Goal: Task Accomplishment & Management: Use online tool/utility

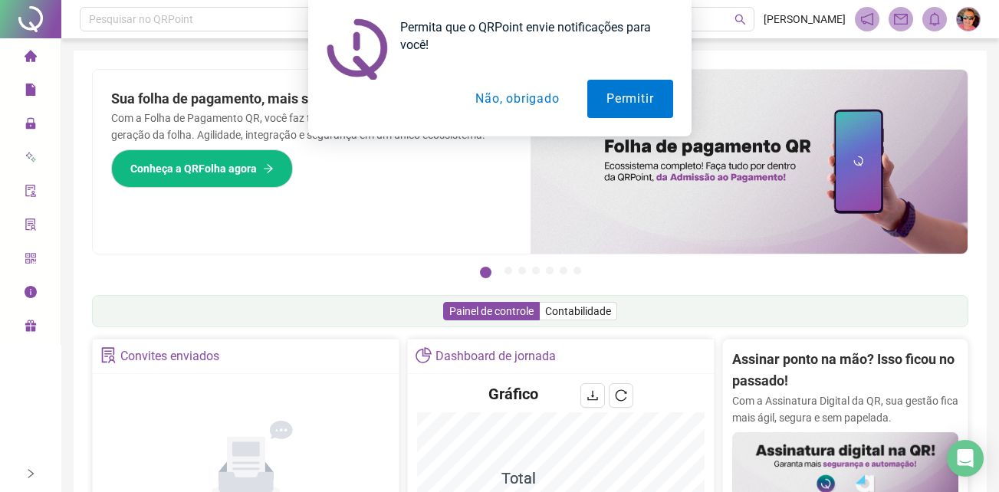
click at [524, 105] on button "Não, obrigado" at bounding box center [517, 99] width 122 height 38
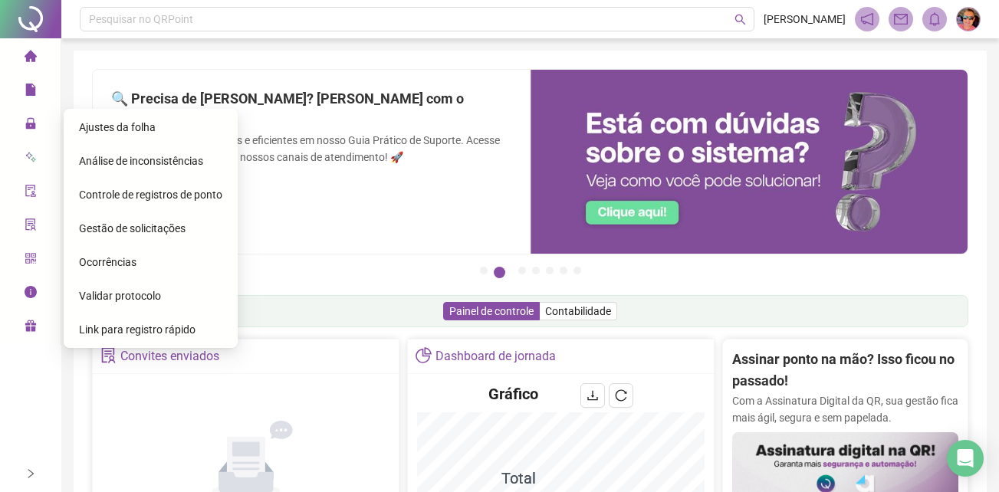
click at [125, 231] on span "Gestão de solicitações" at bounding box center [132, 228] width 107 height 12
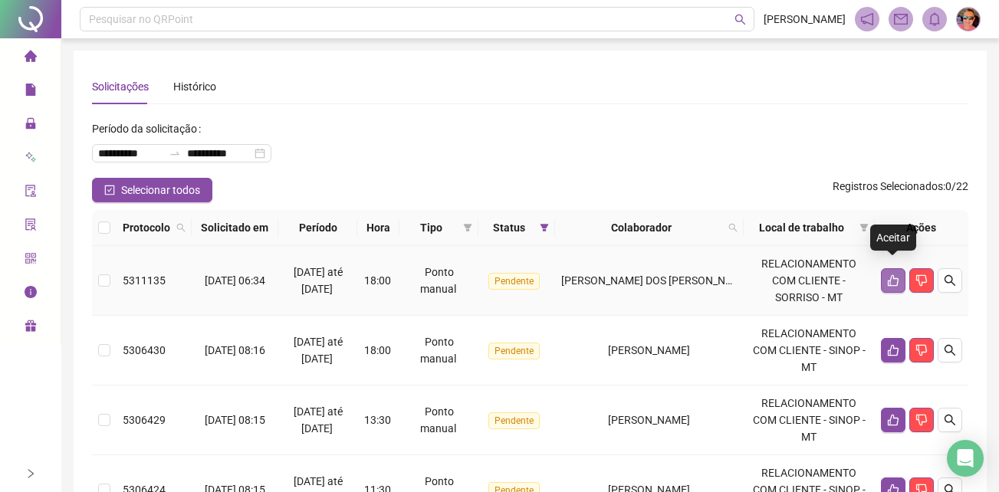
click at [894, 275] on icon "like" at bounding box center [893, 281] width 12 height 12
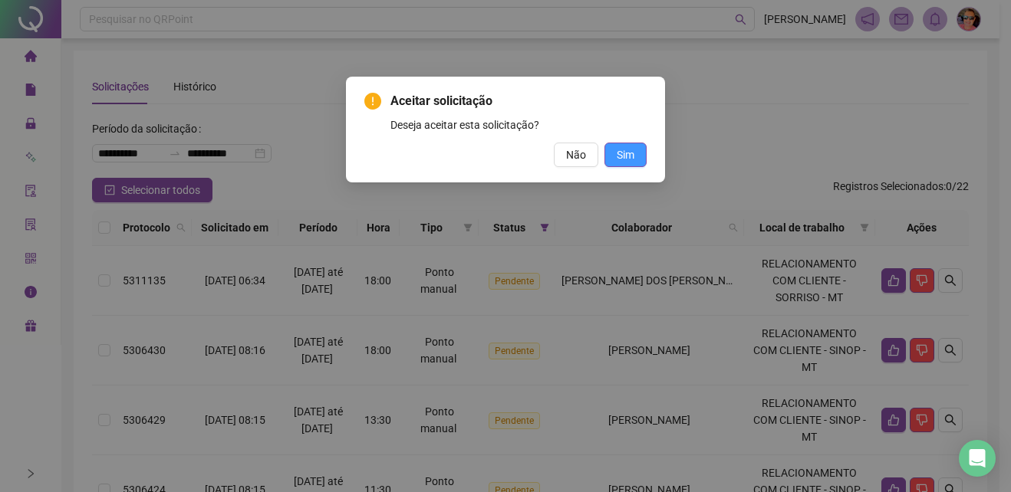
click at [624, 153] on span "Sim" at bounding box center [626, 155] width 18 height 17
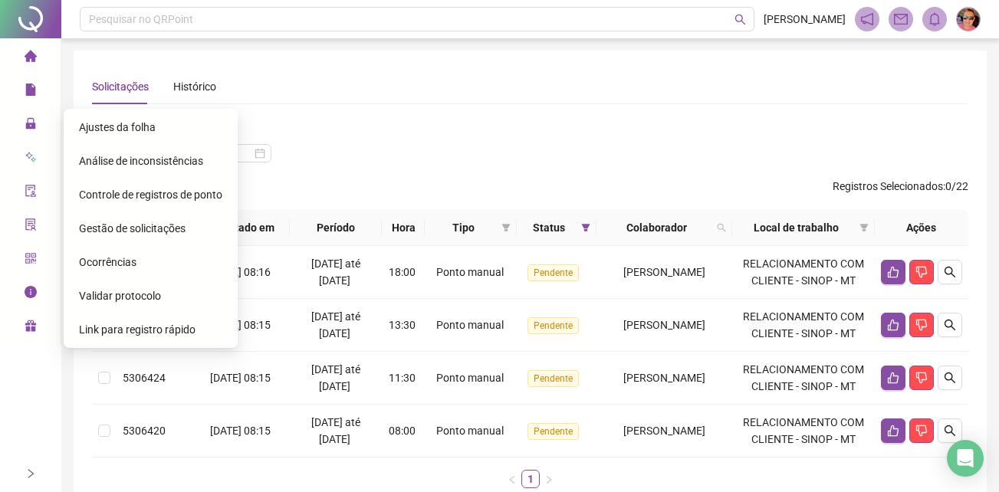
click at [150, 126] on span "Ajustes da folha" at bounding box center [117, 127] width 77 height 12
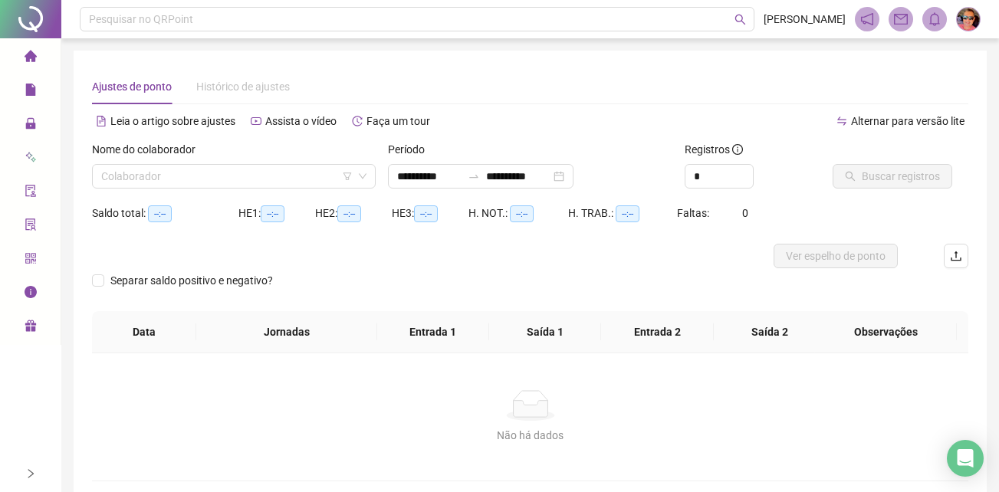
type input "**********"
click at [212, 176] on input "search" at bounding box center [227, 176] width 252 height 23
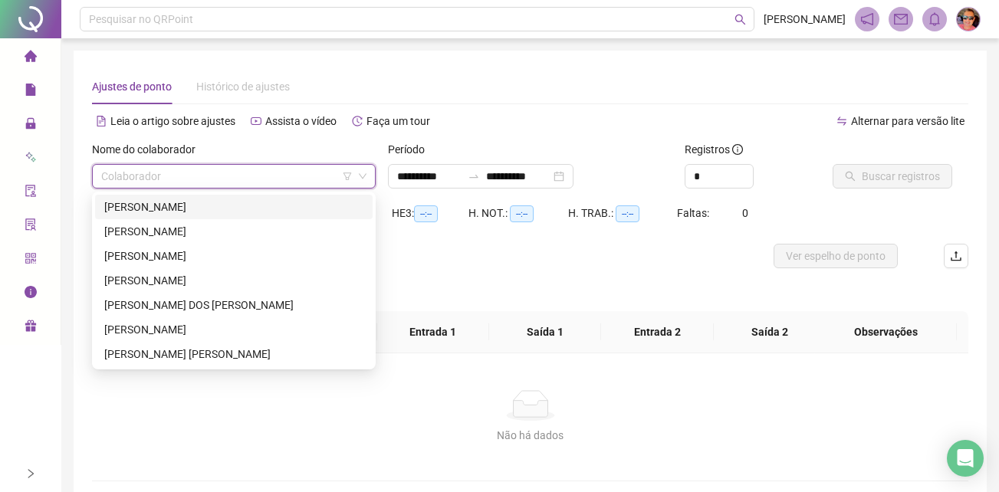
click at [205, 206] on div "[PERSON_NAME]" at bounding box center [233, 207] width 259 height 17
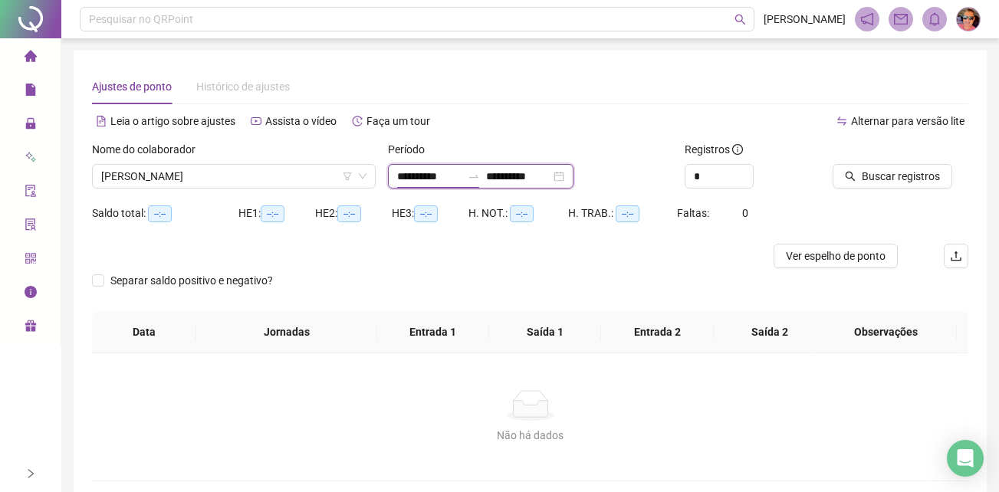
drag, startPoint x: 473, startPoint y: 170, endPoint x: 324, endPoint y: 153, distance: 149.8
click at [324, 153] on div "**********" at bounding box center [530, 171] width 889 height 60
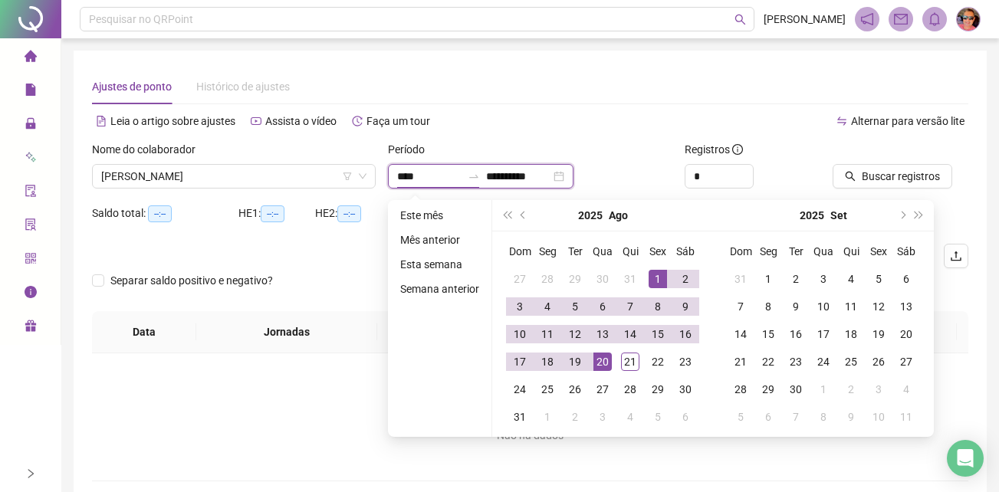
type input "**********"
click at [515, 213] on button "prev-year" at bounding box center [523, 215] width 17 height 31
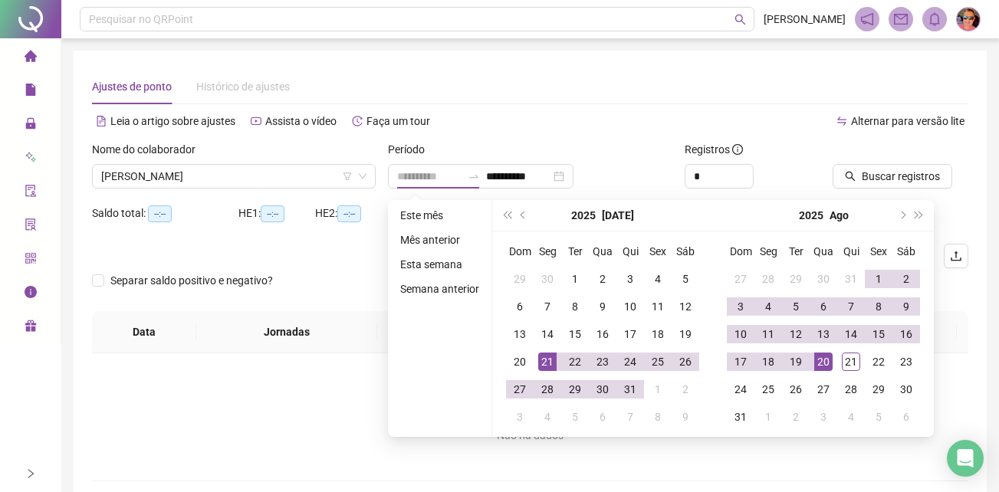
type input "**********"
click at [545, 360] on div "21" at bounding box center [547, 362] width 18 height 18
type input "**********"
click at [819, 357] on div "20" at bounding box center [824, 362] width 18 height 18
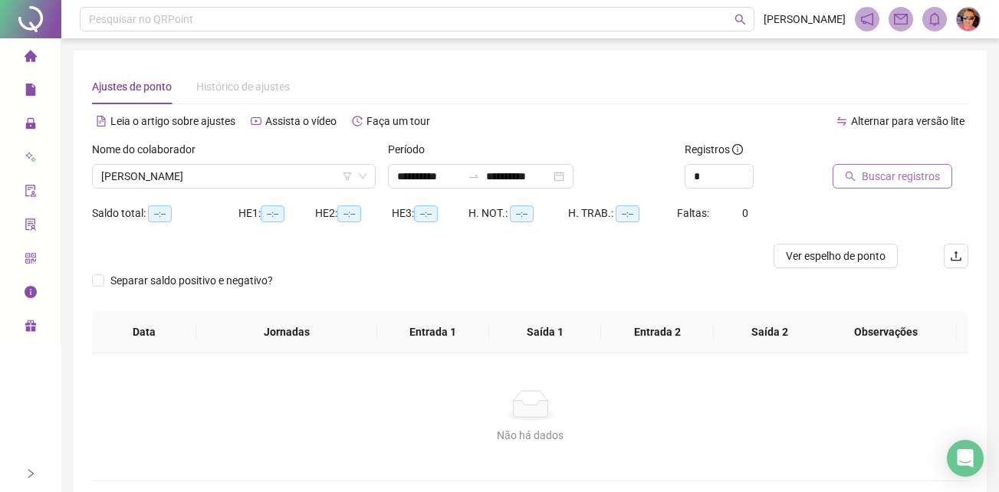
click at [862, 168] on span "Buscar registros" at bounding box center [901, 176] width 78 height 17
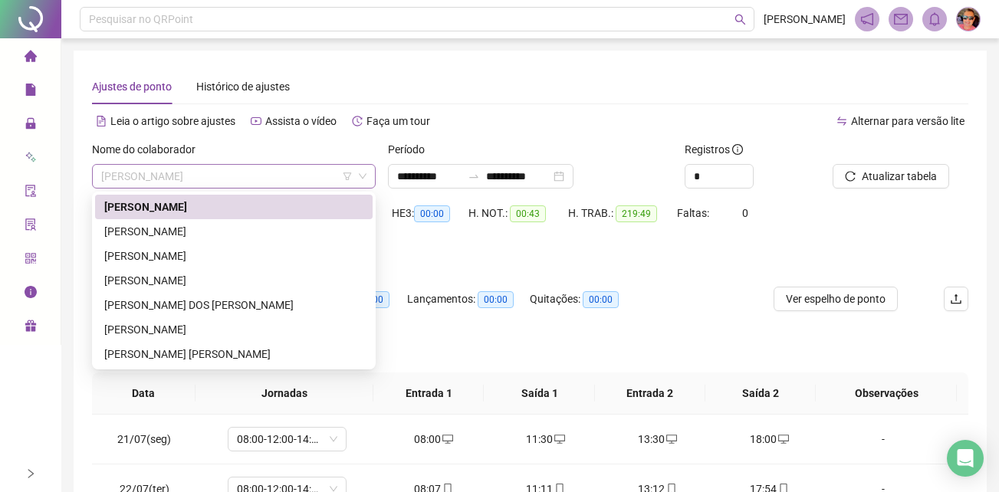
click at [322, 178] on span "[PERSON_NAME]" at bounding box center [233, 176] width 265 height 23
click at [321, 239] on div "[PERSON_NAME]" at bounding box center [233, 231] width 259 height 17
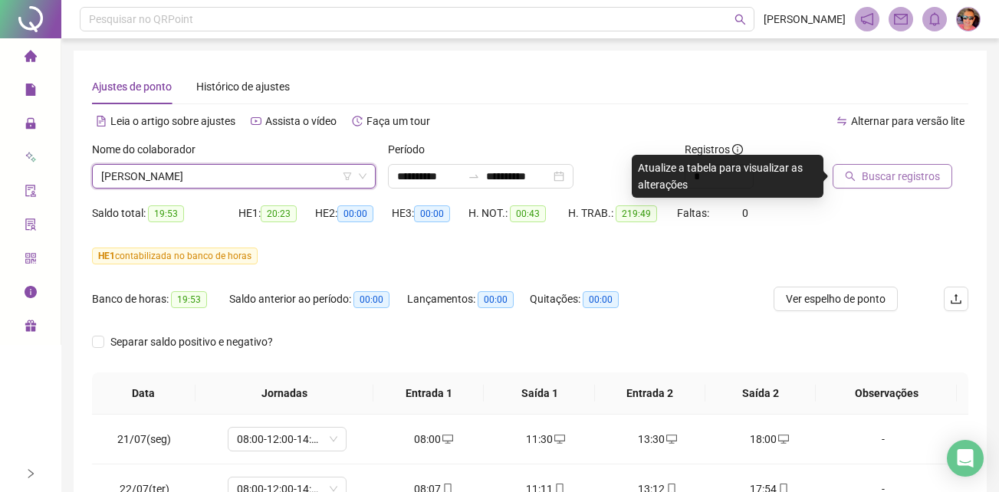
click at [909, 181] on span "Buscar registros" at bounding box center [901, 176] width 78 height 17
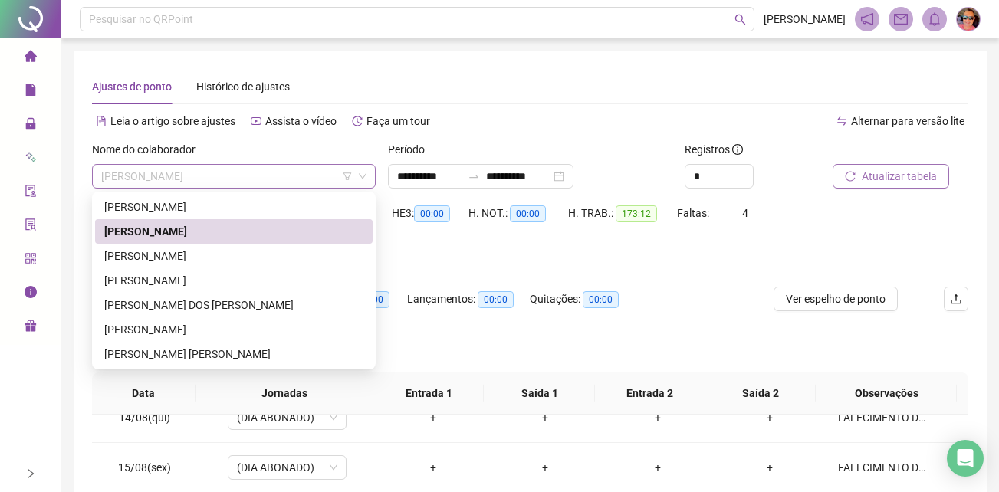
click at [295, 170] on span "[PERSON_NAME]" at bounding box center [233, 176] width 265 height 23
click at [264, 257] on div "[PERSON_NAME]" at bounding box center [233, 256] width 259 height 17
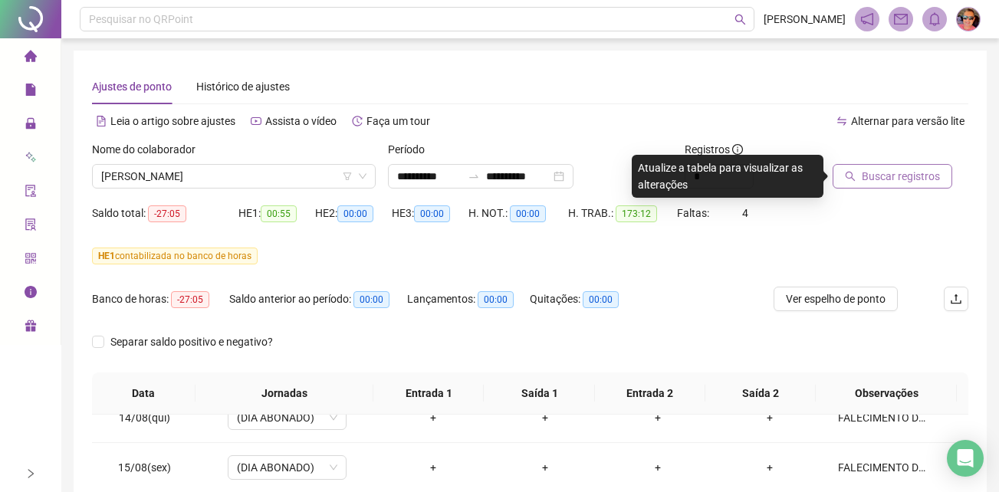
click at [915, 172] on span "Buscar registros" at bounding box center [901, 176] width 78 height 17
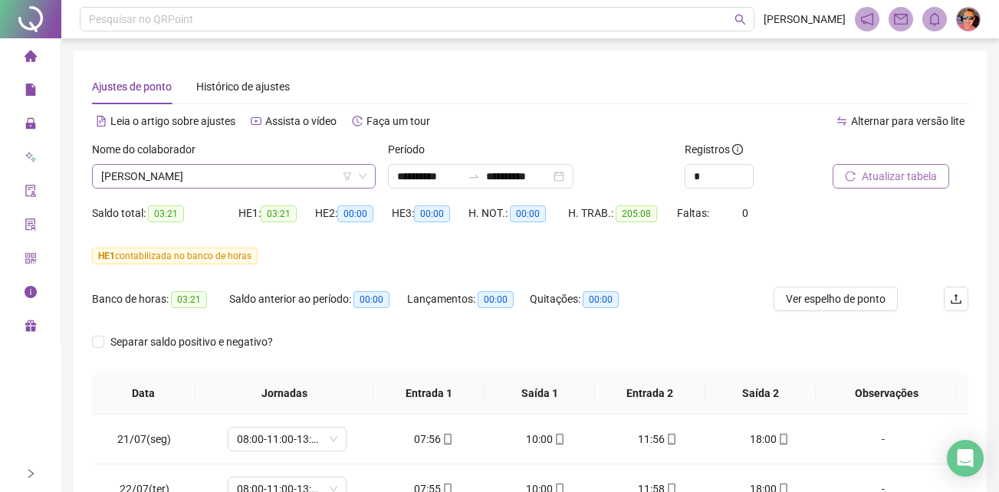
click at [359, 173] on icon "down" at bounding box center [362, 176] width 9 height 9
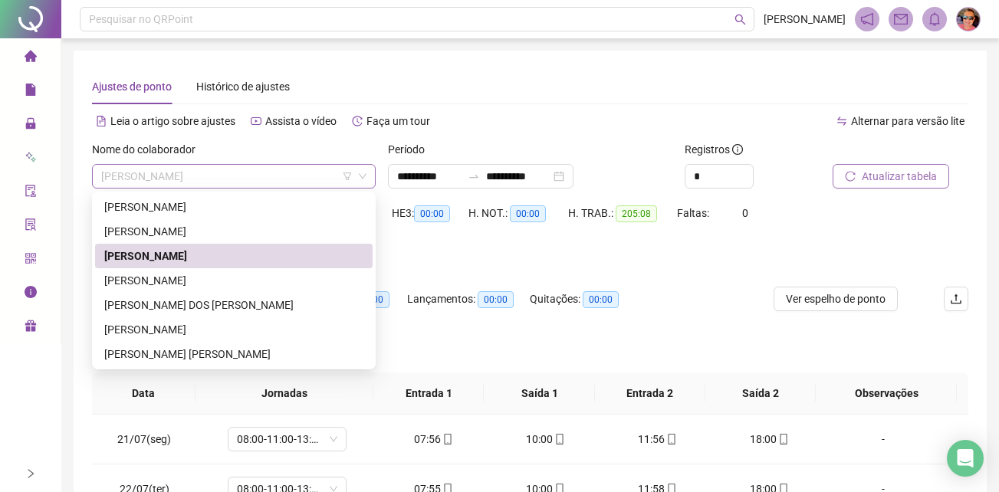
click at [278, 170] on span "[PERSON_NAME]" at bounding box center [233, 176] width 265 height 23
click at [235, 301] on div "[PERSON_NAME] DOS [PERSON_NAME]" at bounding box center [233, 305] width 259 height 17
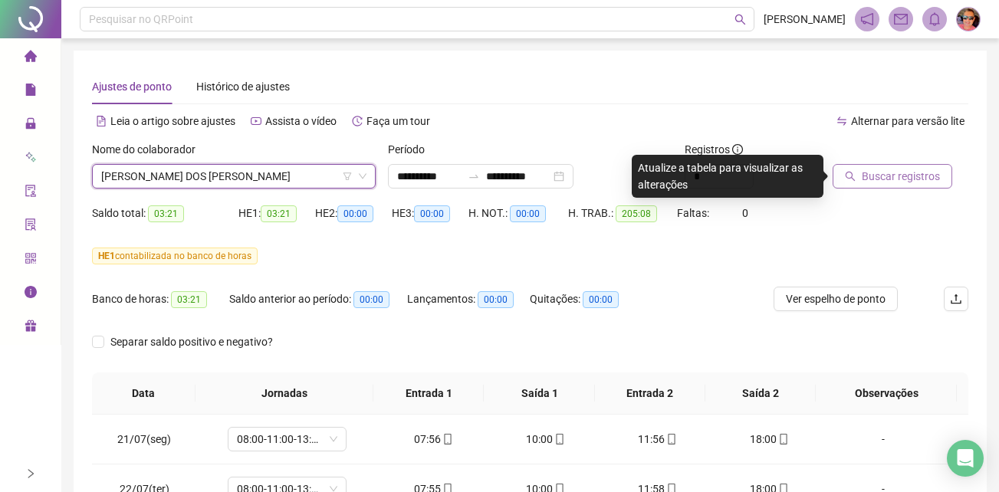
click at [891, 175] on span "Buscar registros" at bounding box center [901, 176] width 78 height 17
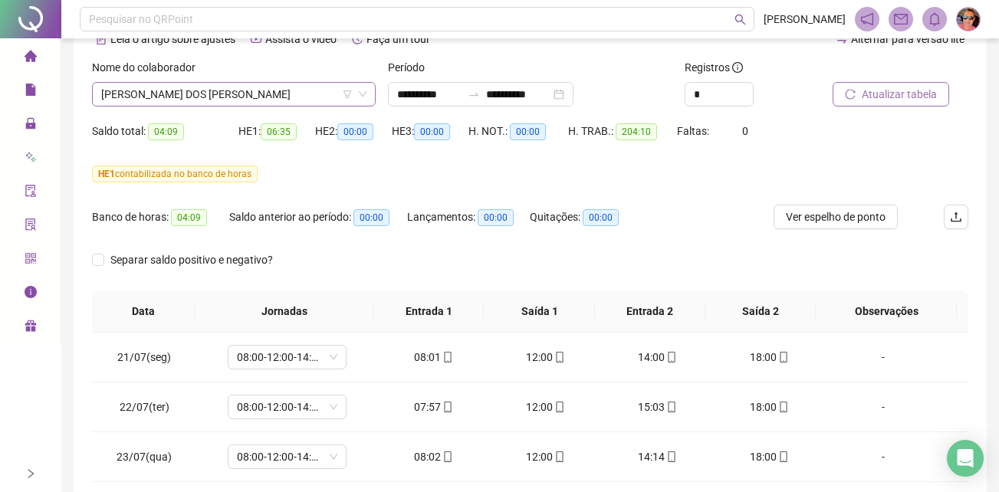
click at [364, 94] on icon "down" at bounding box center [363, 94] width 8 height 5
click at [275, 94] on span "[PERSON_NAME] DOS [PERSON_NAME]" at bounding box center [233, 94] width 265 height 23
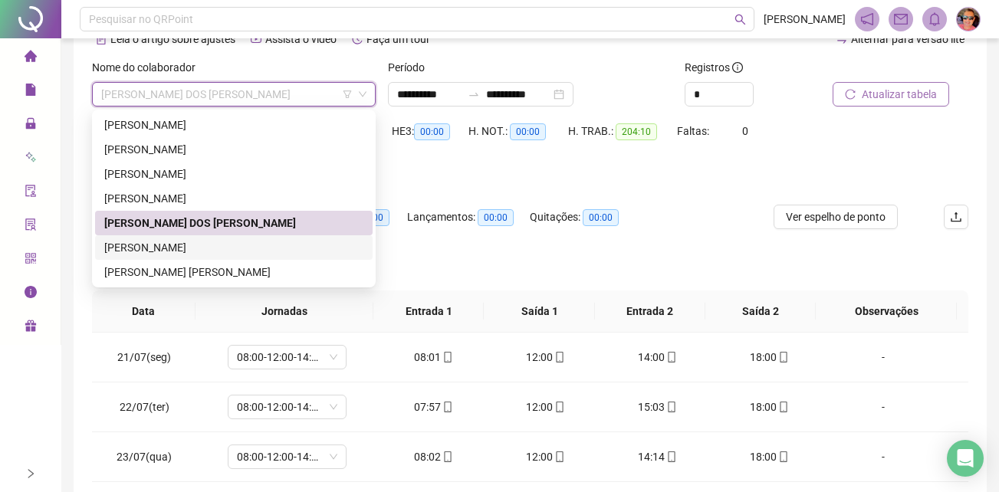
click at [220, 256] on div "[PERSON_NAME]" at bounding box center [234, 247] width 278 height 25
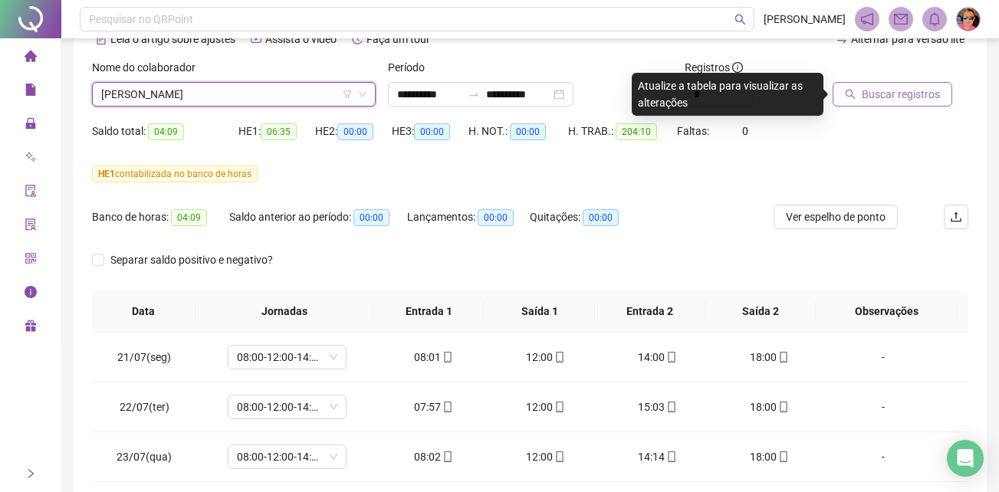
click at [897, 97] on span "Buscar registros" at bounding box center [901, 94] width 78 height 17
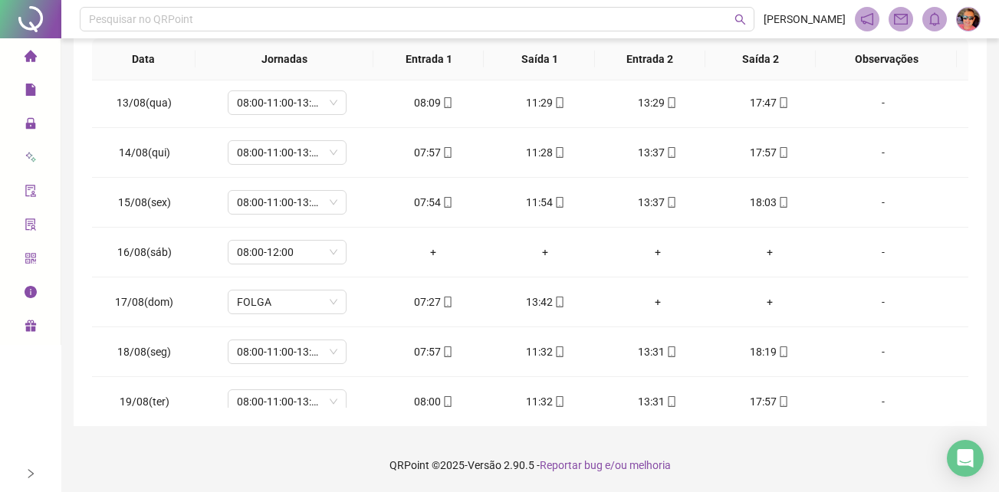
scroll to position [1218, 0]
